Goal: Information Seeking & Learning: Learn about a topic

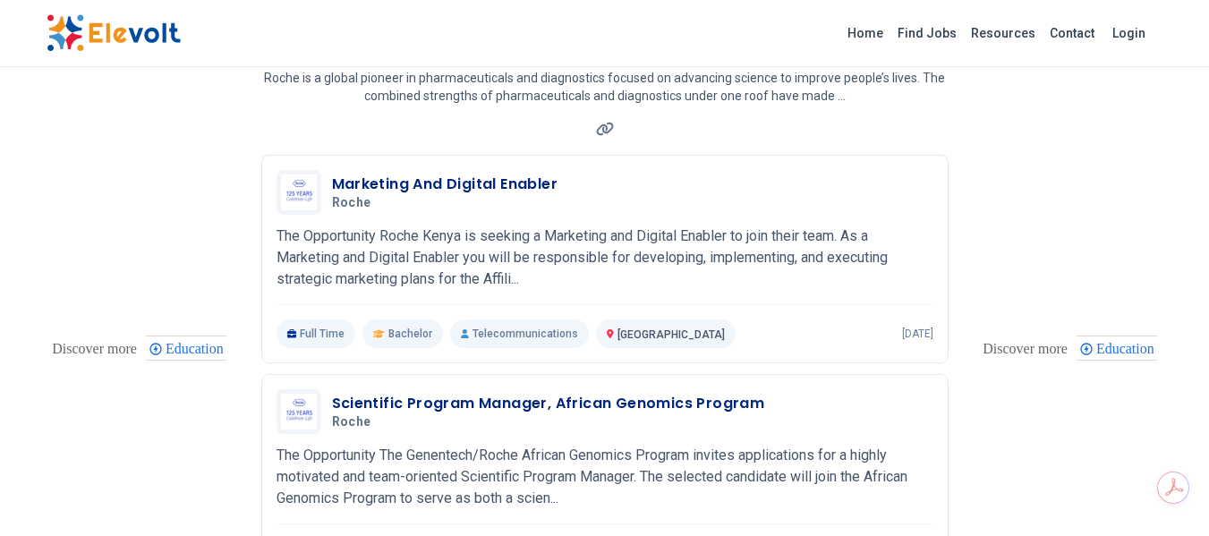
scroll to position [159, 0]
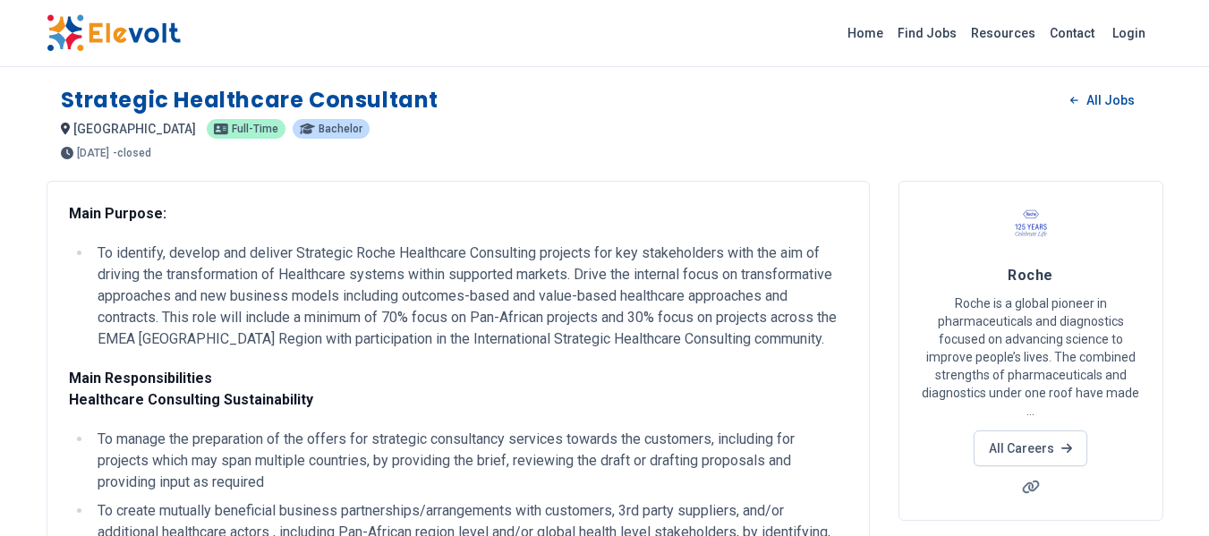
click at [774, 311] on li "To identify, develop and deliver Strategic Roche Healthcare Consulting projects…" at bounding box center [469, 295] width 755 height 107
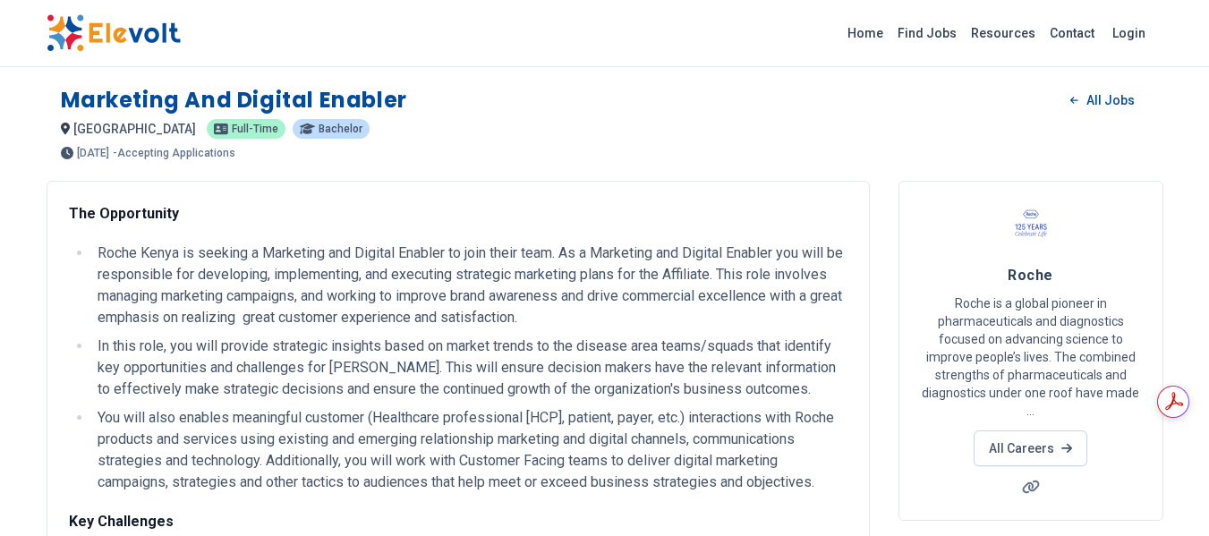
click at [713, 259] on li "Roche Kenya is seeking a Marketing and Digital Enabler to join their team. As a…" at bounding box center [469, 285] width 755 height 86
